Goal: Task Accomplishment & Management: Use online tool/utility

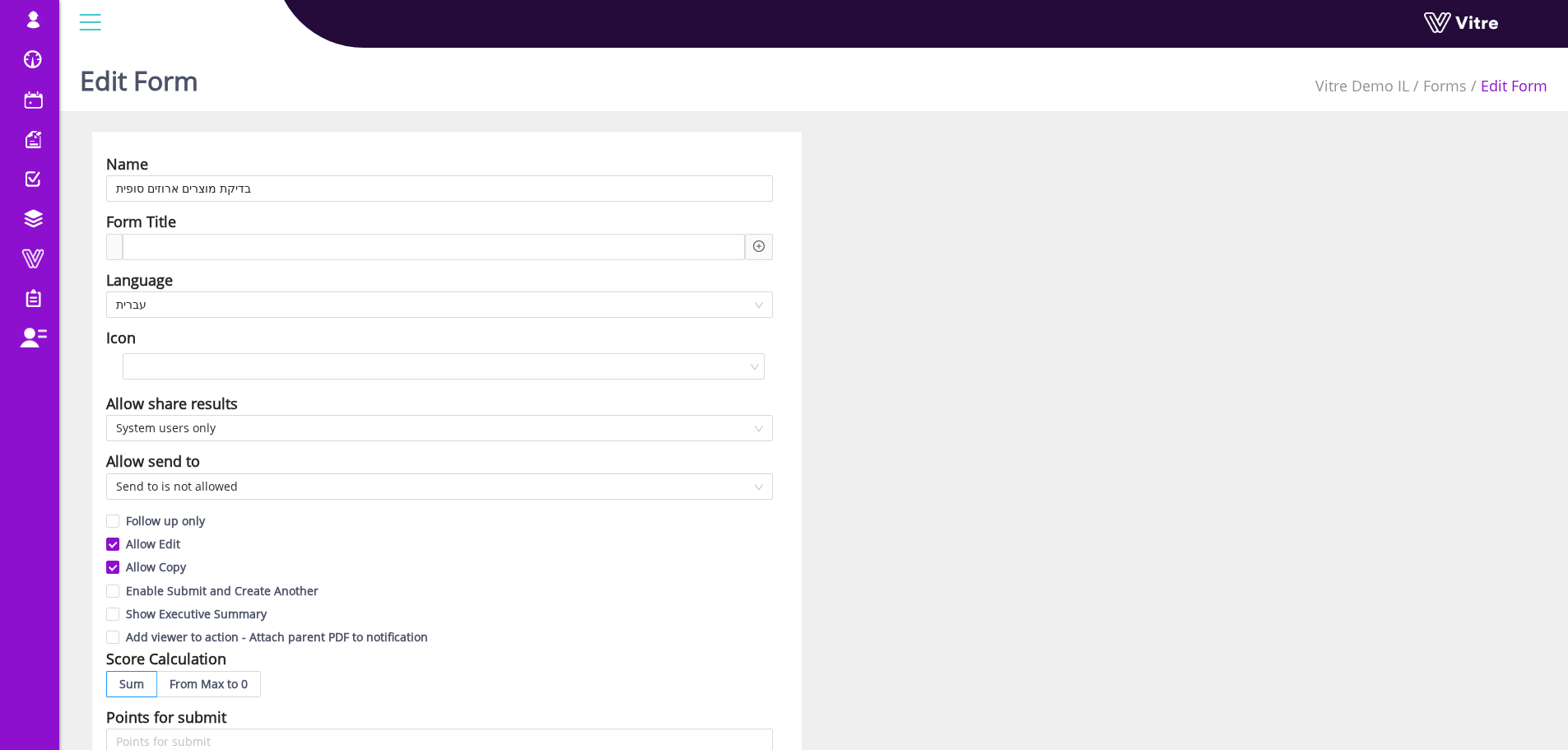
scroll to position [247, 0]
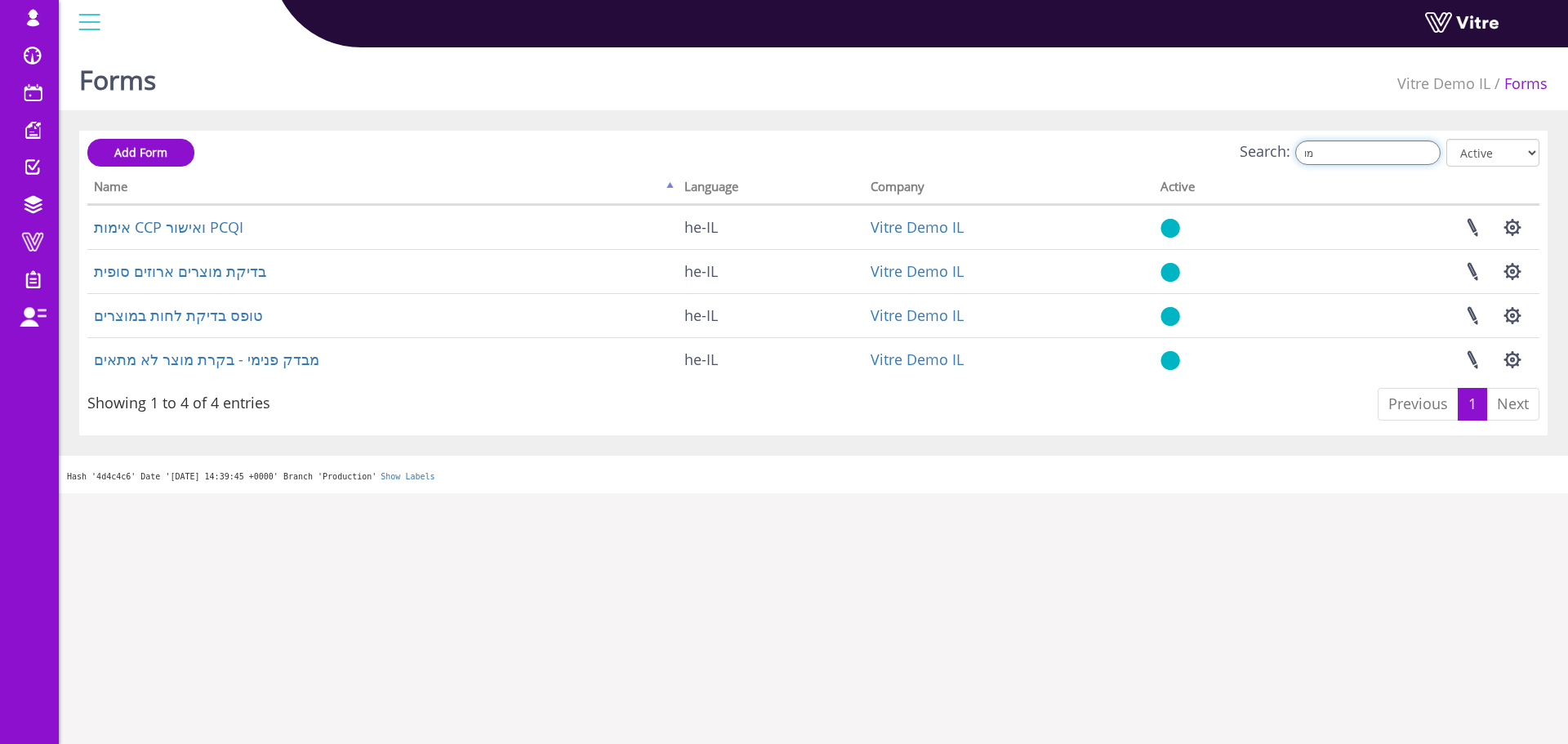
click at [1327, 154] on input "מו" at bounding box center [1368, 153] width 146 height 25
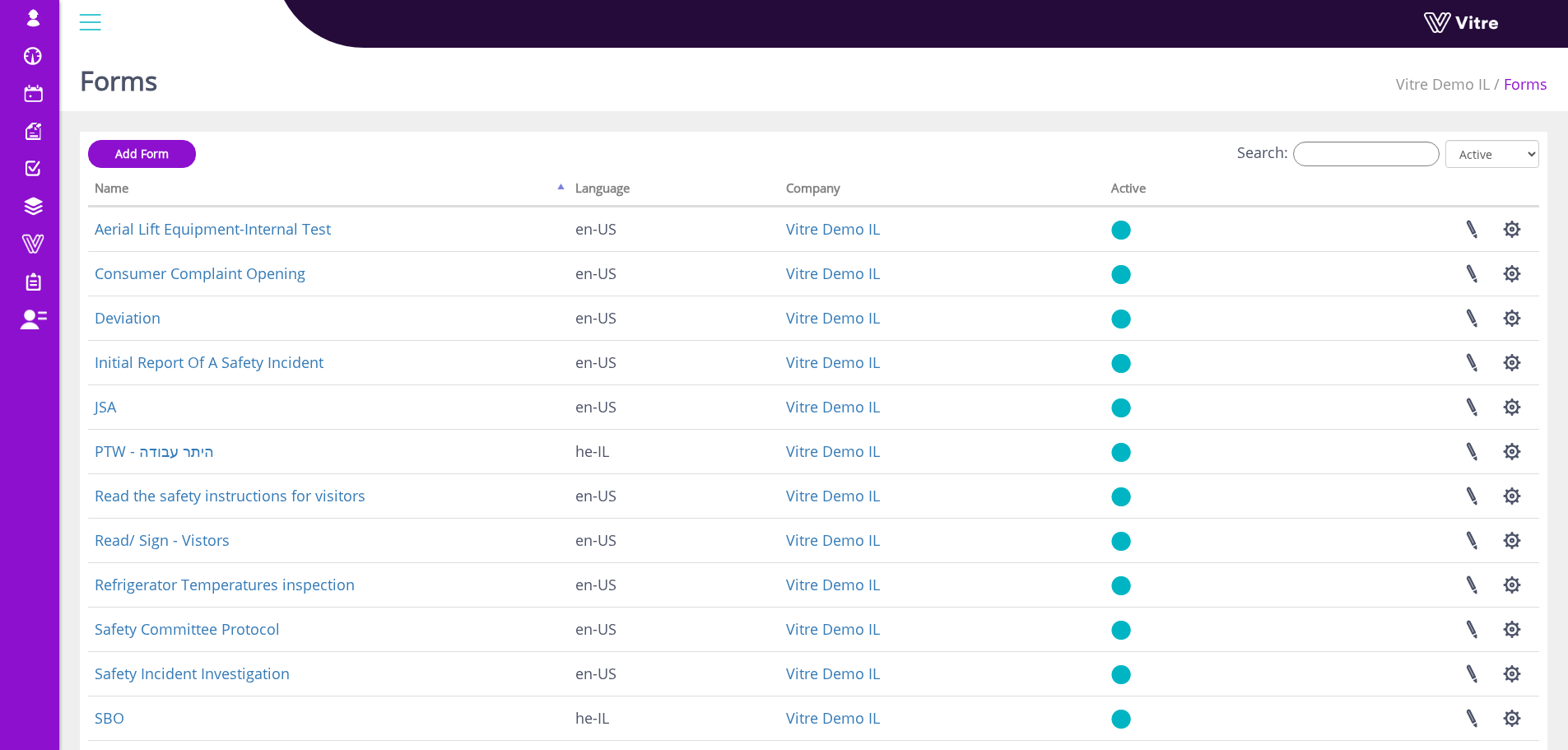
click at [561, 188] on th "Name" at bounding box center [328, 191] width 480 height 31
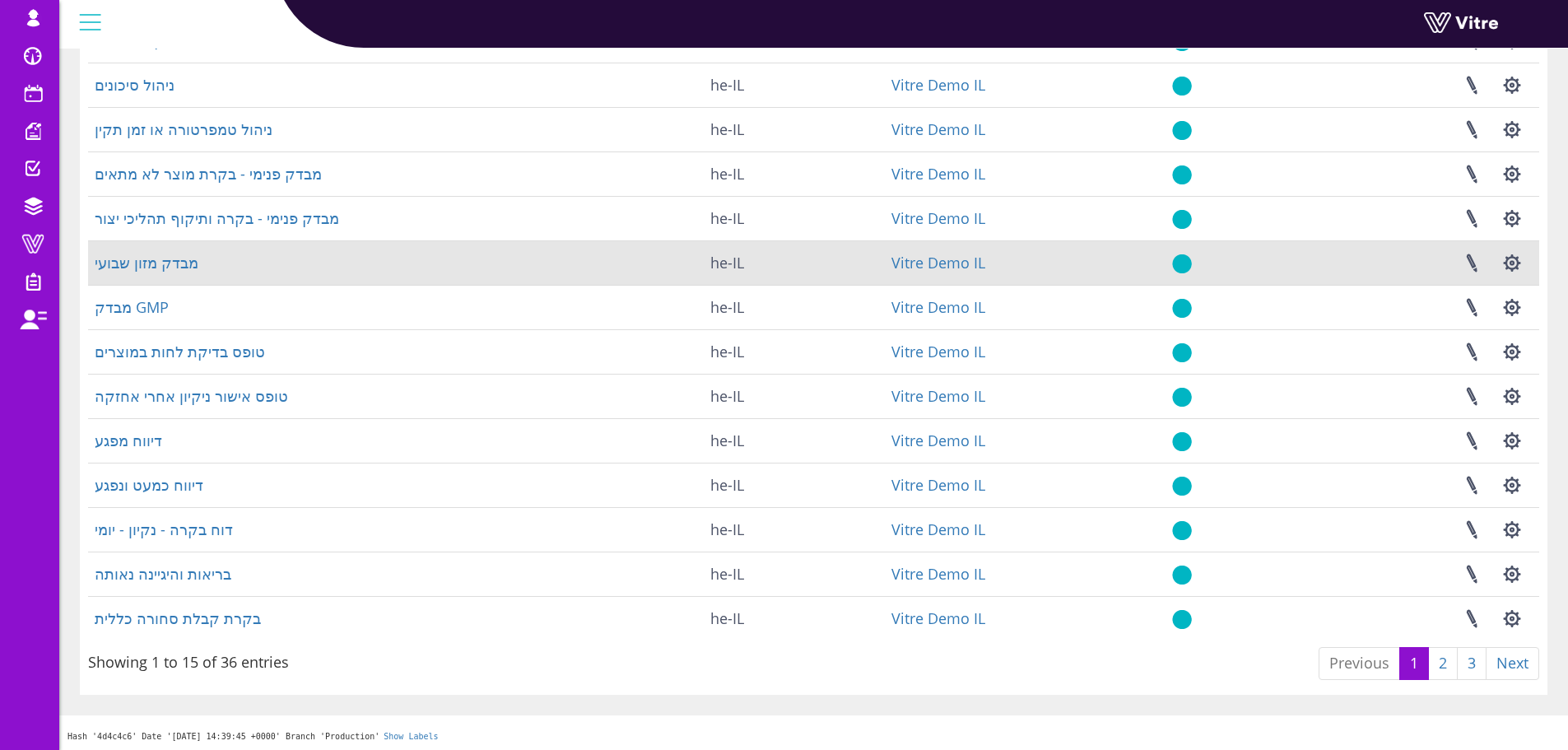
scroll to position [237, 0]
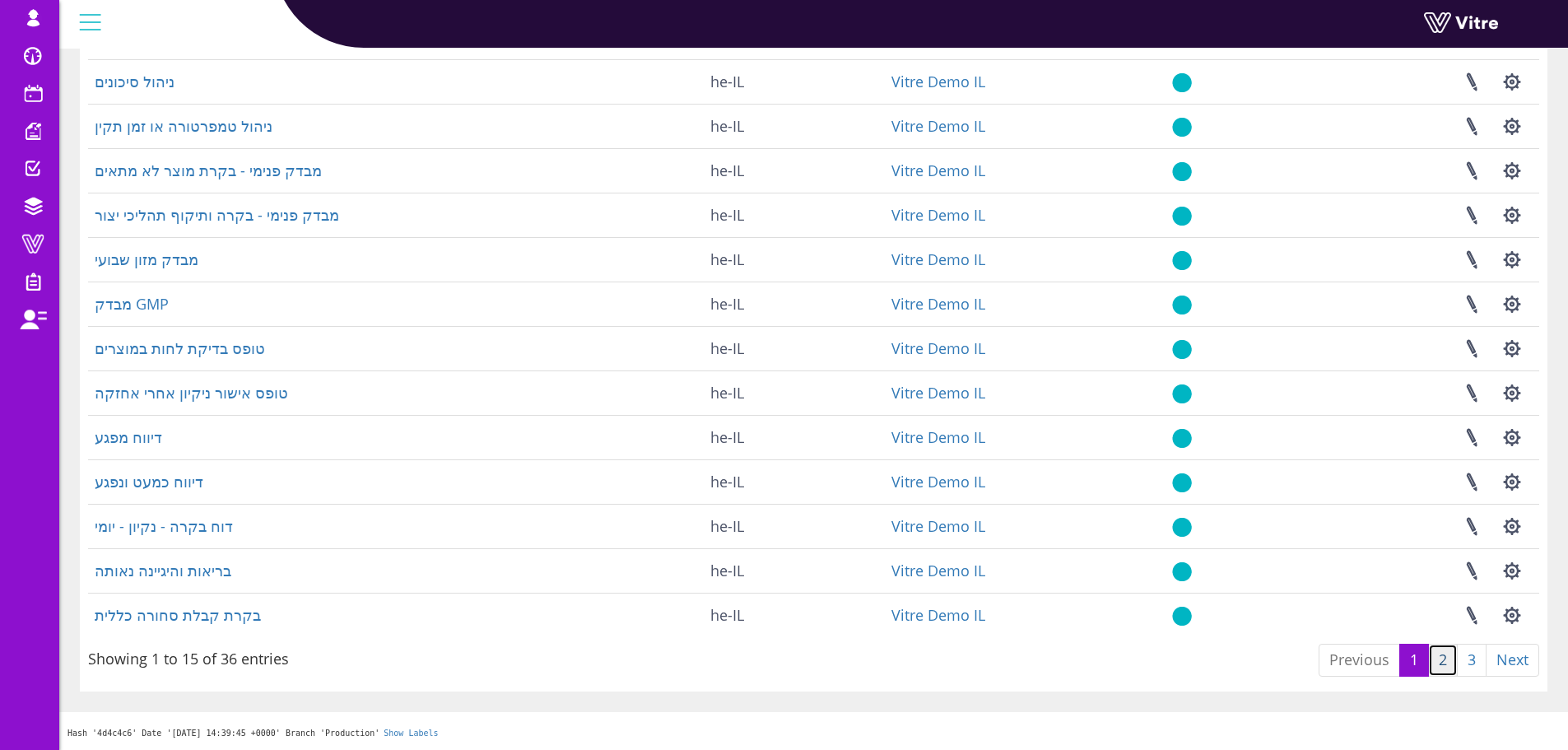
click at [1447, 655] on link "2" at bounding box center [1443, 660] width 30 height 33
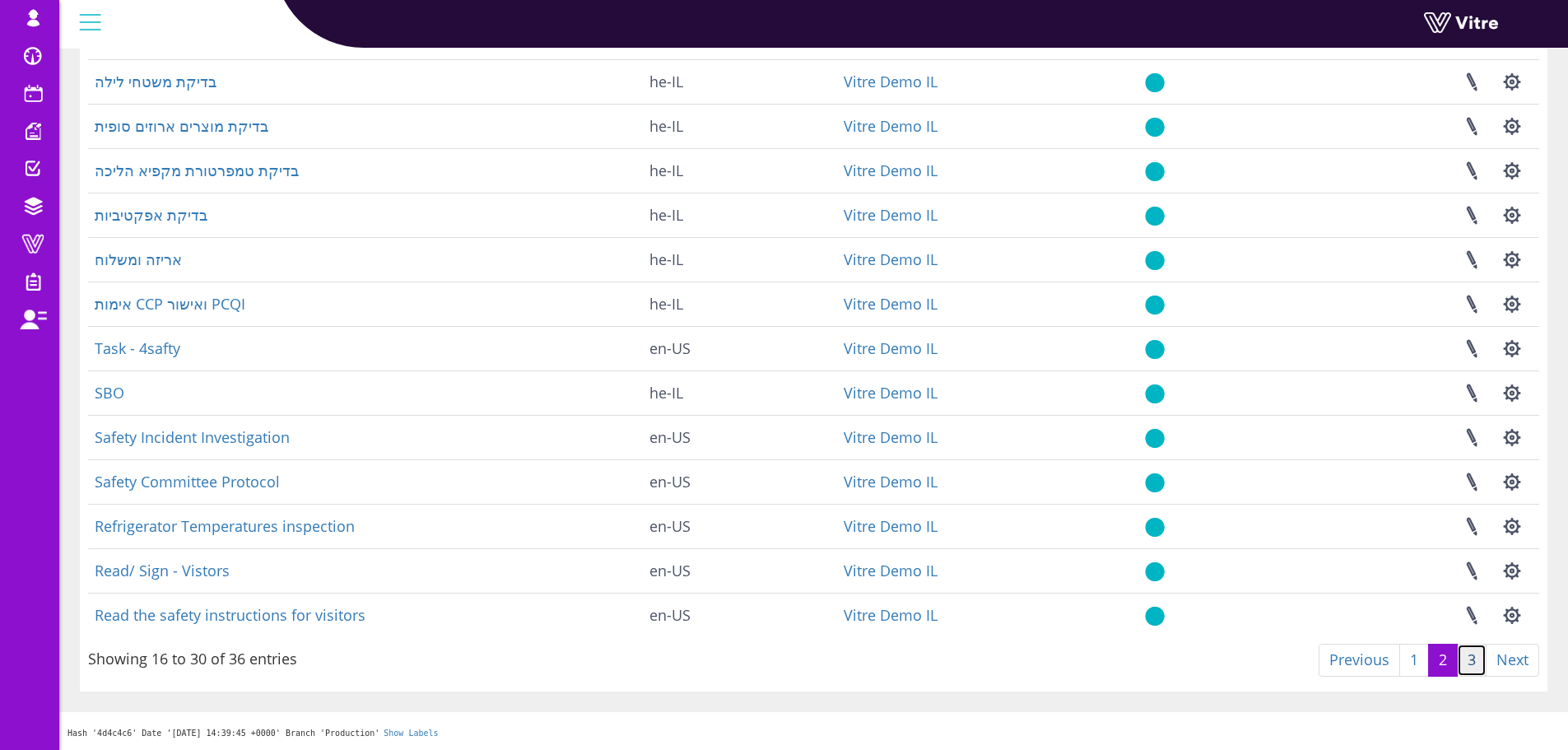
click at [1467, 658] on link "3" at bounding box center [1472, 660] width 30 height 33
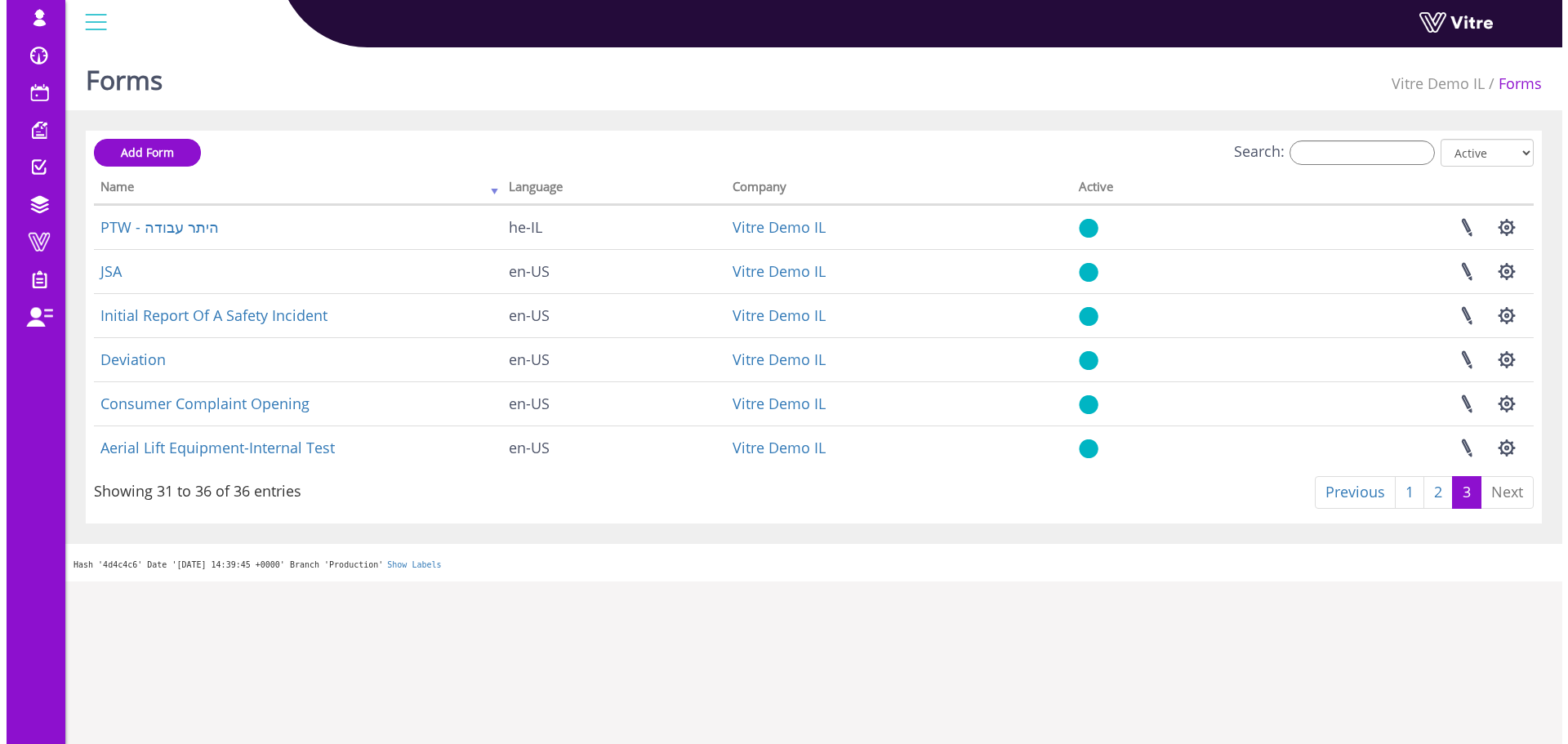
scroll to position [0, 0]
